Goal: Task Accomplishment & Management: Use online tool/utility

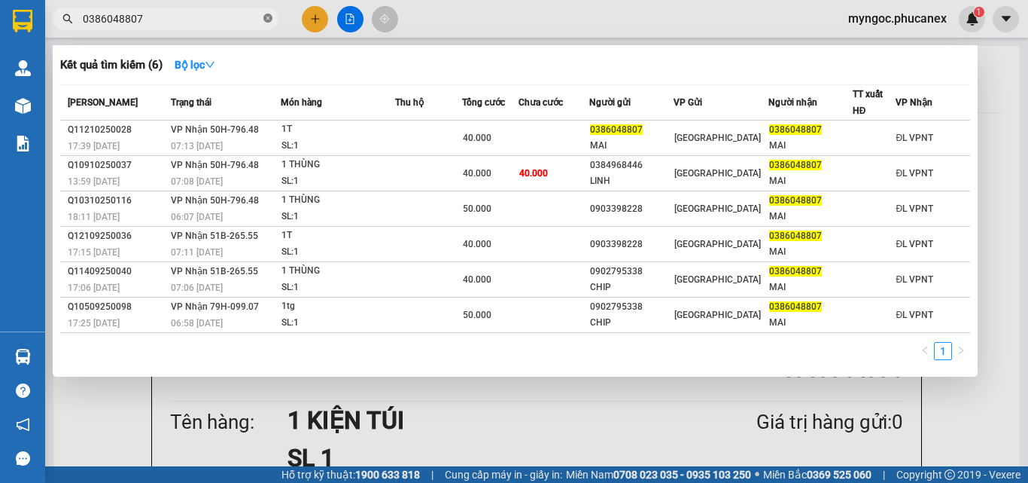
click at [266, 20] on icon "close-circle" at bounding box center [267, 18] width 9 height 9
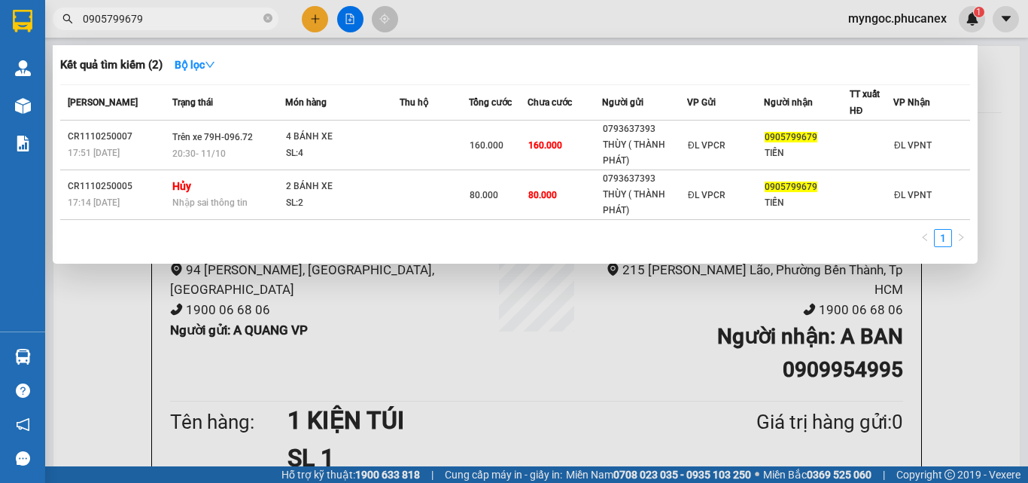
type input "0905799679"
click at [269, 19] on icon "close-circle" at bounding box center [267, 18] width 9 height 9
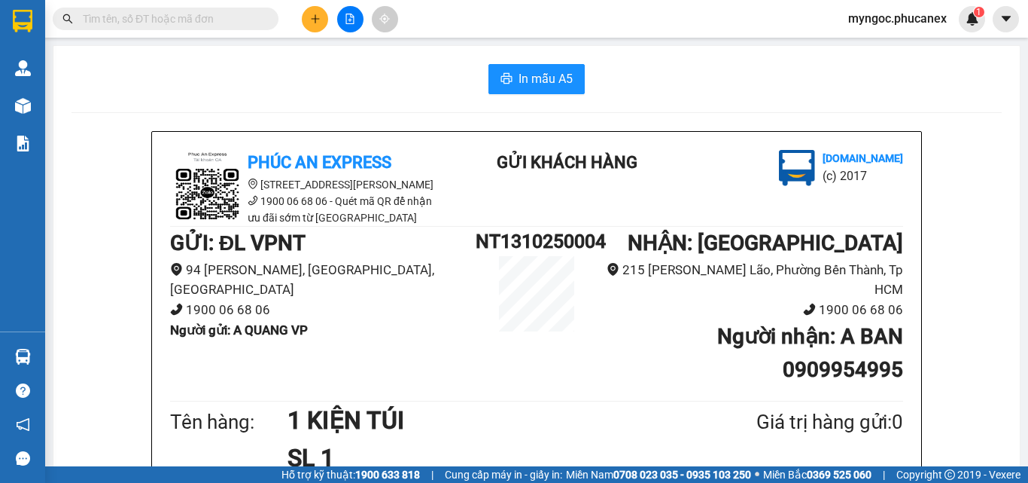
click at [239, 18] on input "text" at bounding box center [172, 19] width 178 height 17
paste input "Q51010250052"
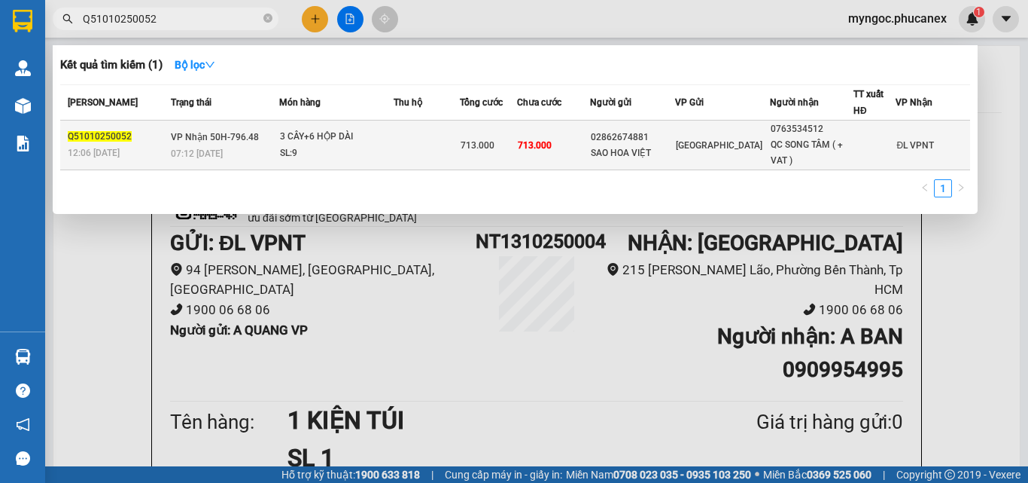
type input "Q51010250052"
click at [631, 166] on td "02862674881 SAO HOA VIỆT" at bounding box center [632, 145] width 85 height 50
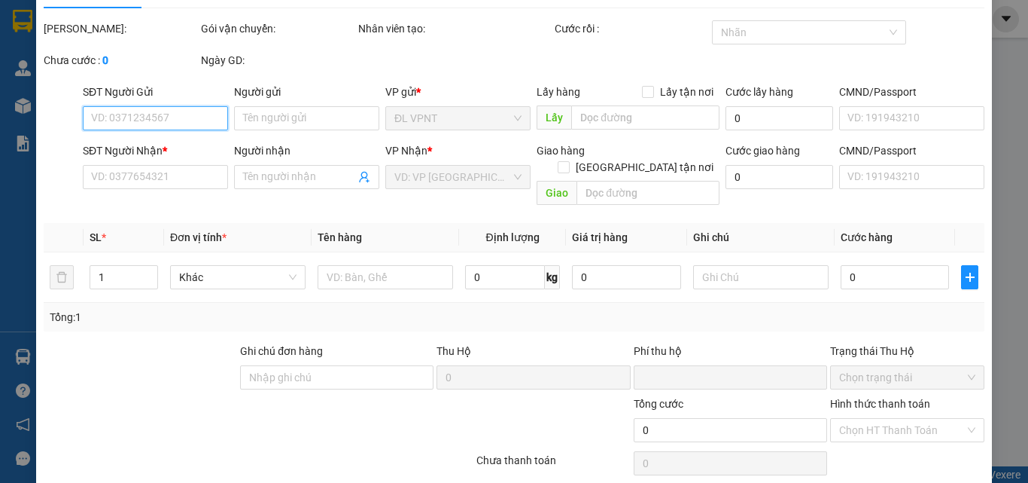
scroll to position [78, 0]
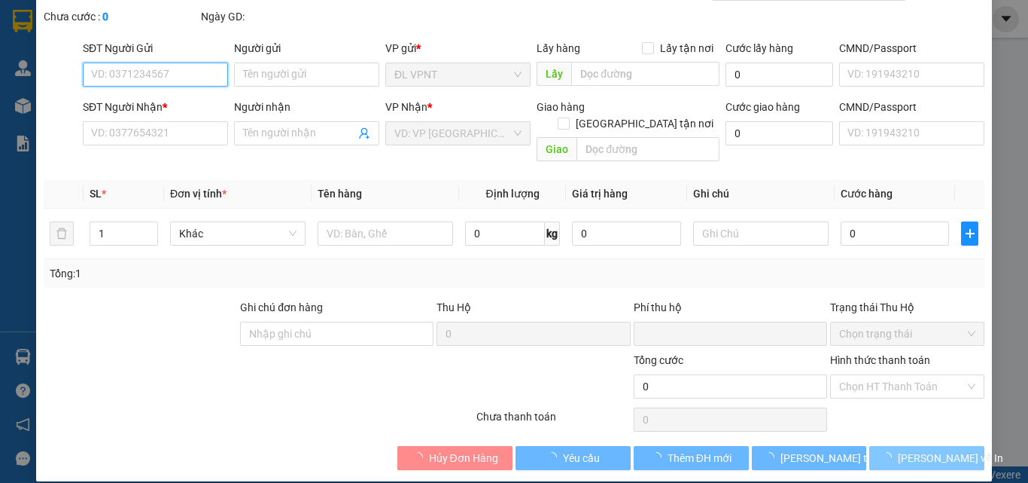
type input "02862674881"
type input "SAO HOA VIỆT"
type input "0763534512"
type input "QC SONG TÂM ( + VAT )"
type input "0"
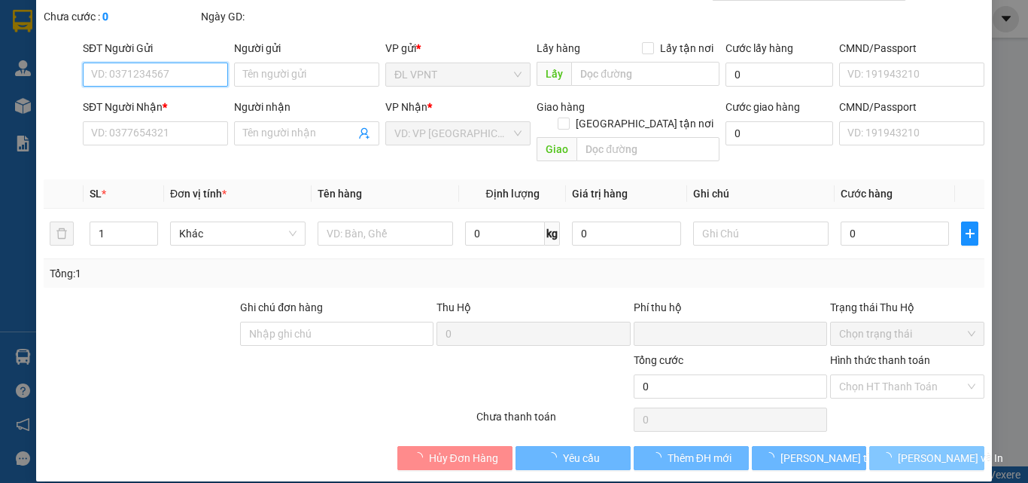
type input "713.000"
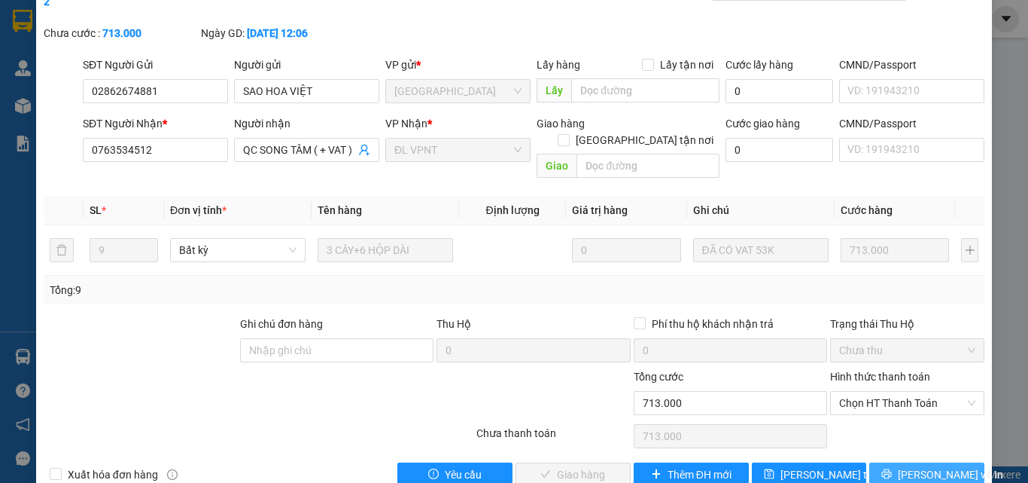
click at [913, 466] on span "[PERSON_NAME] và In" at bounding box center [950, 474] width 105 height 17
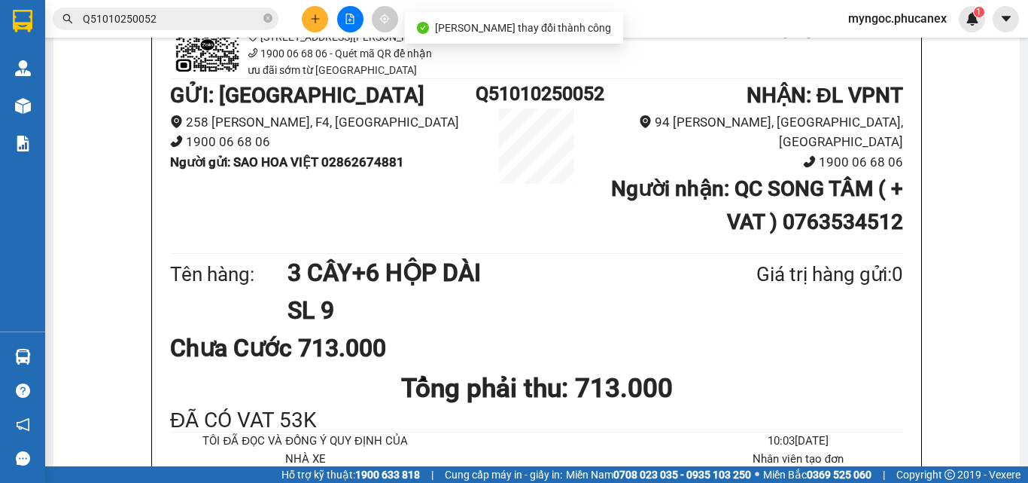
scroll to position [151, 0]
